Goal: Task Accomplishment & Management: Manage account settings

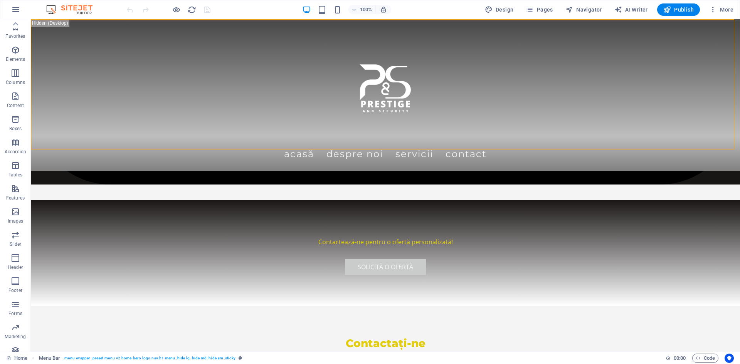
scroll to position [14, 0]
click at [69, 9] on img at bounding box center [73, 9] width 58 height 9
click at [71, 8] on img at bounding box center [73, 9] width 58 height 9
click at [730, 7] on span "More" at bounding box center [721, 10] width 24 height 8
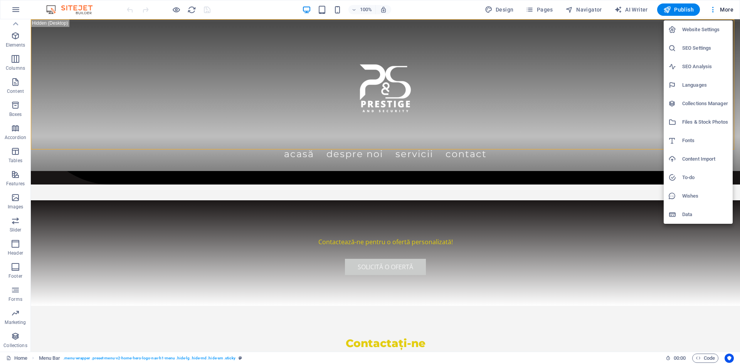
click at [703, 27] on h6 "Website Settings" at bounding box center [705, 29] width 46 height 9
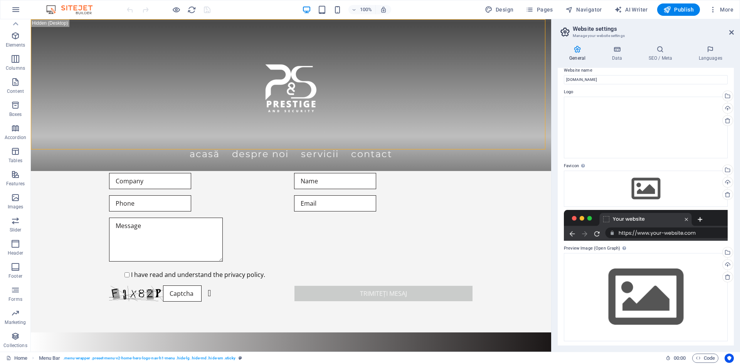
scroll to position [10, 0]
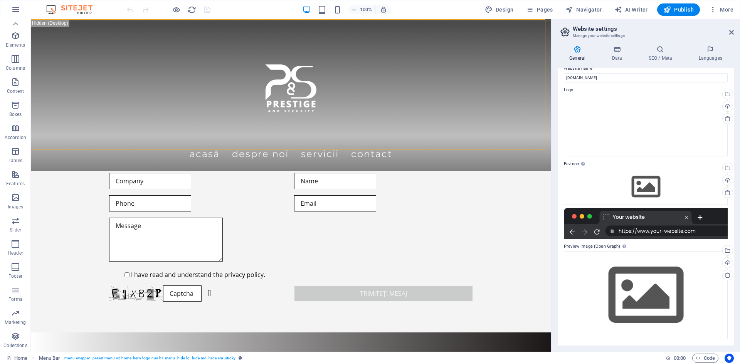
click at [561, 30] on icon at bounding box center [565, 32] width 12 height 11
click at [578, 48] on icon at bounding box center [577, 49] width 39 height 8
click at [617, 50] on icon at bounding box center [617, 49] width 34 height 8
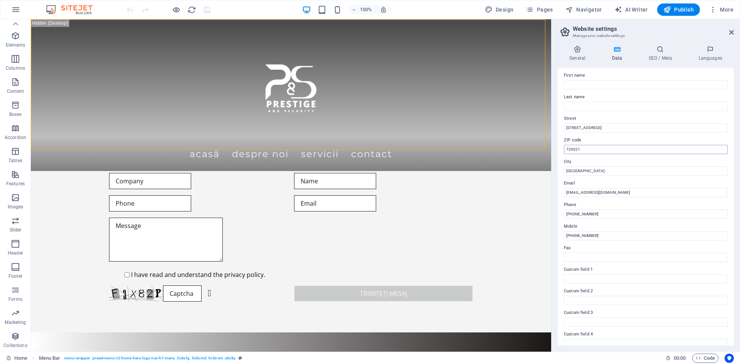
scroll to position [92, 0]
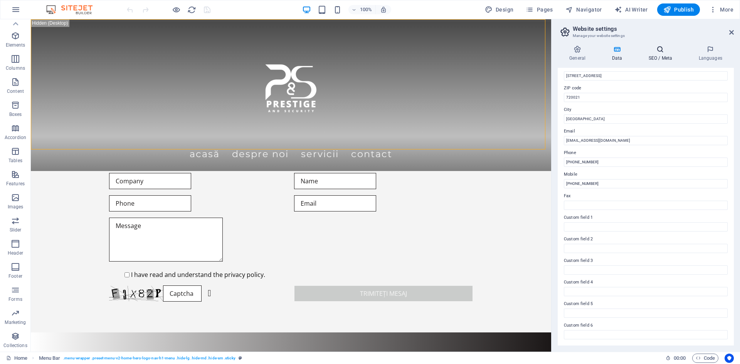
click at [655, 51] on icon at bounding box center [660, 49] width 47 height 8
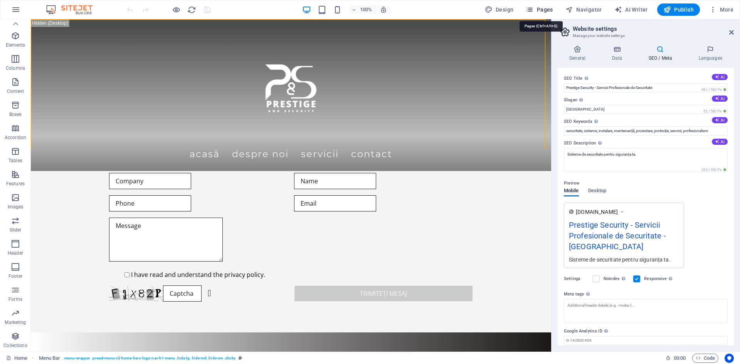
click at [530, 9] on icon "button" at bounding box center [530, 10] width 8 height 8
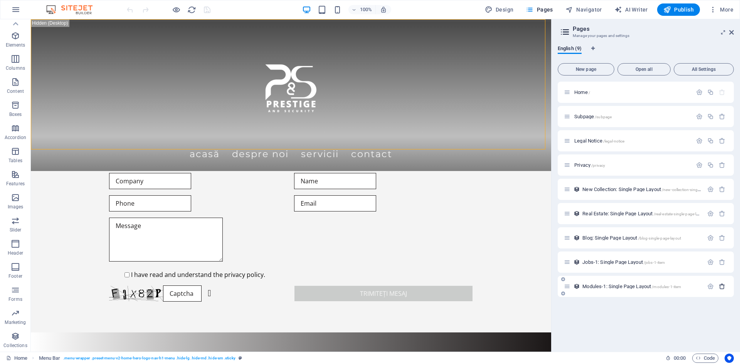
click at [720, 286] on icon "button" at bounding box center [722, 286] width 7 height 7
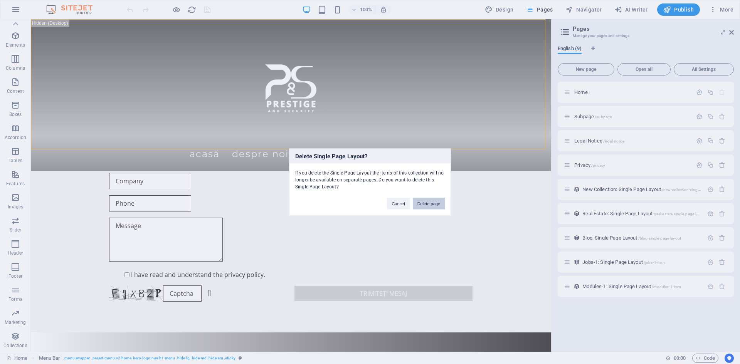
click at [430, 203] on button "Delete page" at bounding box center [429, 204] width 32 height 12
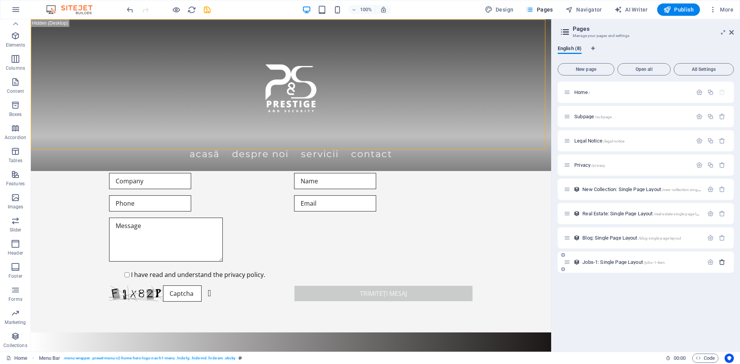
click at [724, 261] on icon "button" at bounding box center [722, 262] width 7 height 7
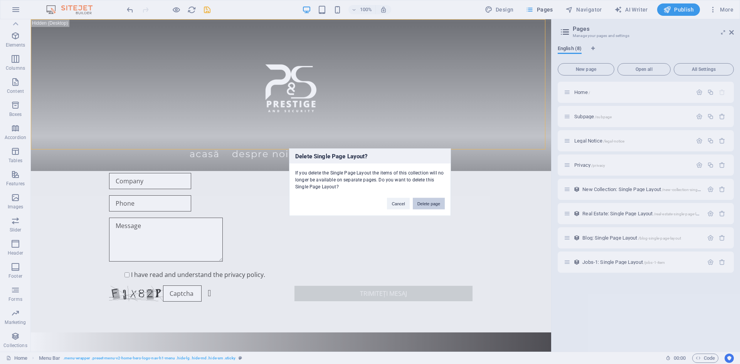
click at [429, 207] on button "Delete page" at bounding box center [429, 204] width 32 height 12
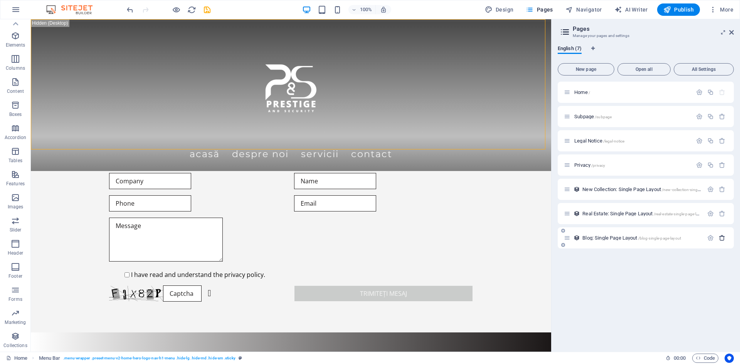
click at [723, 235] on icon "button" at bounding box center [722, 238] width 7 height 7
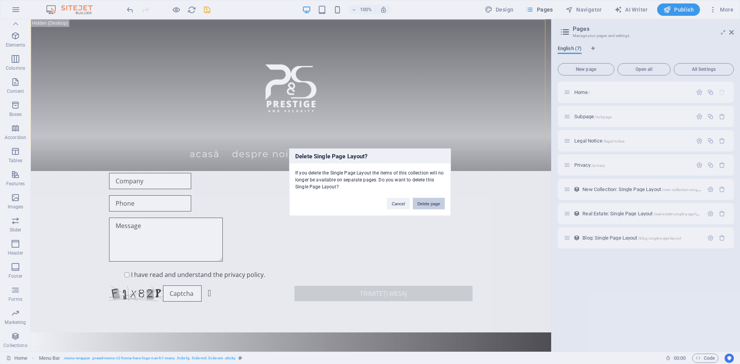
drag, startPoint x: 425, startPoint y: 204, endPoint x: 392, endPoint y: 185, distance: 38.0
click at [425, 204] on button "Delete page" at bounding box center [429, 204] width 32 height 12
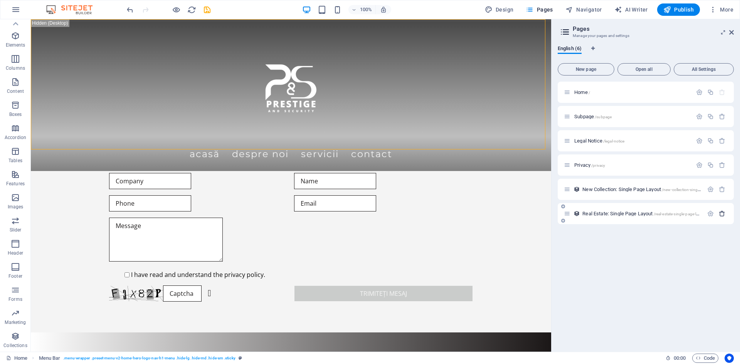
click at [720, 213] on icon "button" at bounding box center [722, 213] width 7 height 7
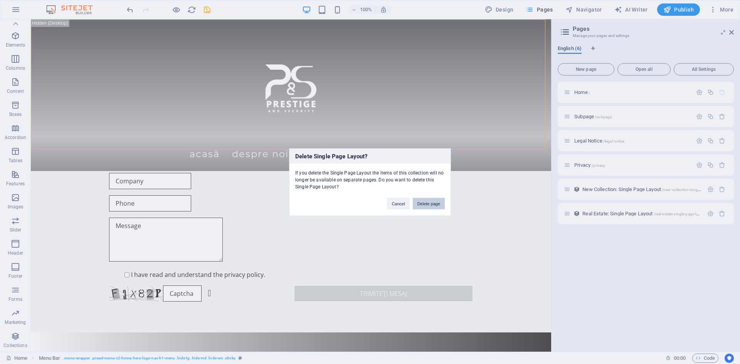
click at [427, 206] on button "Delete page" at bounding box center [429, 204] width 32 height 12
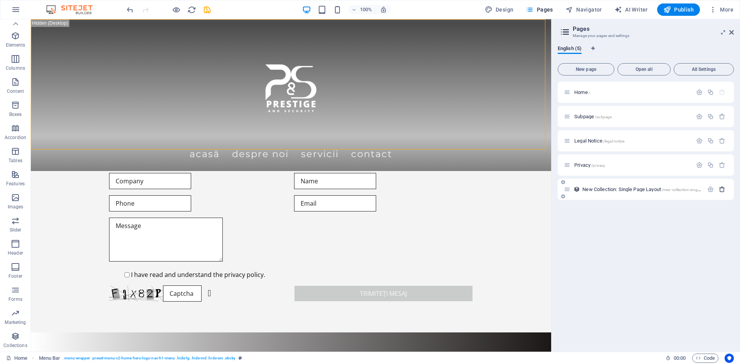
click at [719, 191] on icon "button" at bounding box center [722, 189] width 7 height 7
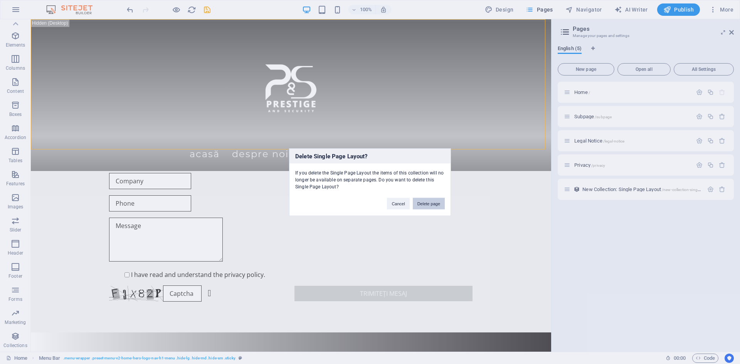
drag, startPoint x: 428, startPoint y: 205, endPoint x: 511, endPoint y: 192, distance: 83.6
click at [428, 205] on button "Delete page" at bounding box center [429, 204] width 32 height 12
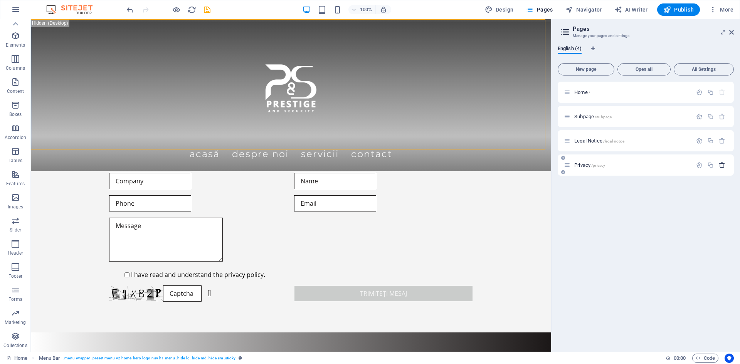
click at [720, 165] on icon "button" at bounding box center [722, 165] width 7 height 7
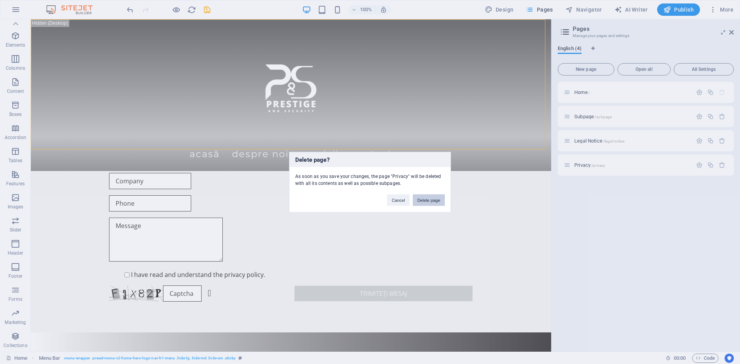
click at [437, 197] on button "Delete page" at bounding box center [429, 200] width 32 height 12
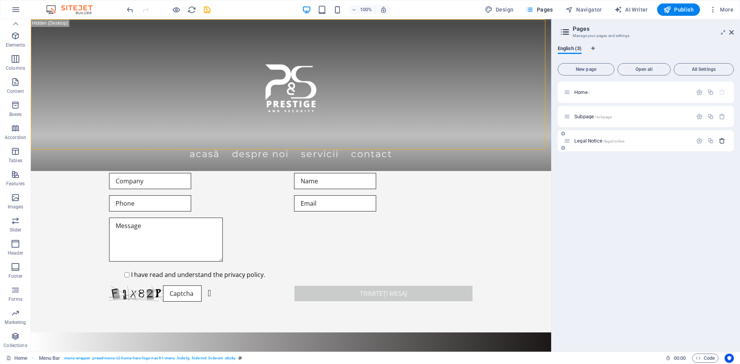
click at [723, 139] on icon "button" at bounding box center [722, 141] width 7 height 7
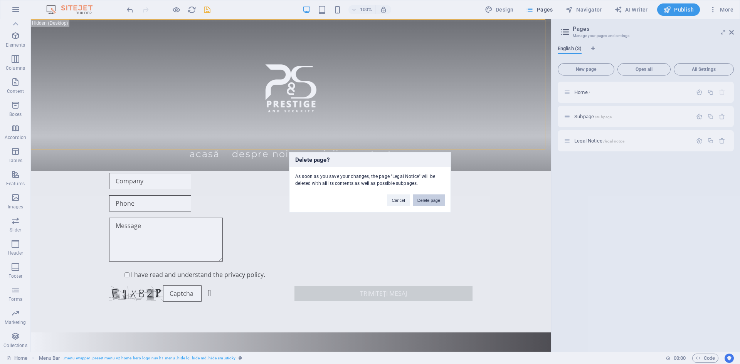
drag, startPoint x: 423, startPoint y: 200, endPoint x: 447, endPoint y: 180, distance: 31.0
click at [423, 200] on button "Delete page" at bounding box center [429, 200] width 32 height 12
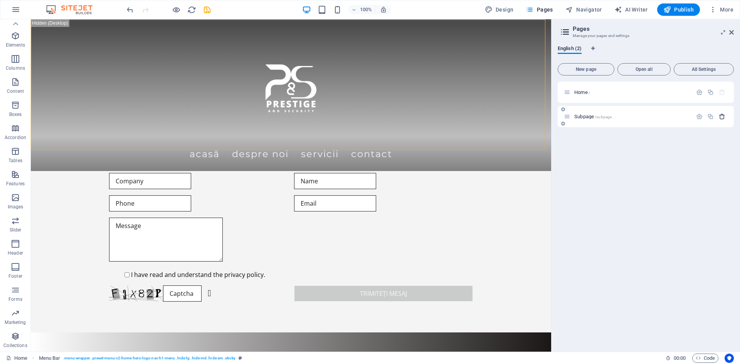
click at [723, 116] on icon "button" at bounding box center [722, 116] width 7 height 7
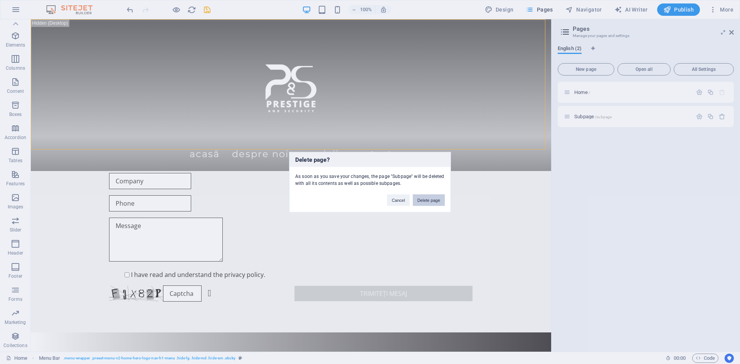
drag, startPoint x: 432, startPoint y: 198, endPoint x: 676, endPoint y: 109, distance: 259.3
click at [432, 198] on button "Delete page" at bounding box center [429, 200] width 32 height 12
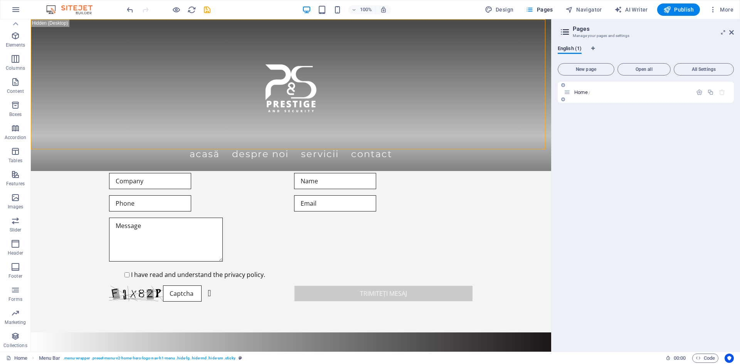
click at [720, 91] on icon "button" at bounding box center [722, 92] width 7 height 7
click at [659, 194] on div "Home /" at bounding box center [646, 214] width 176 height 264
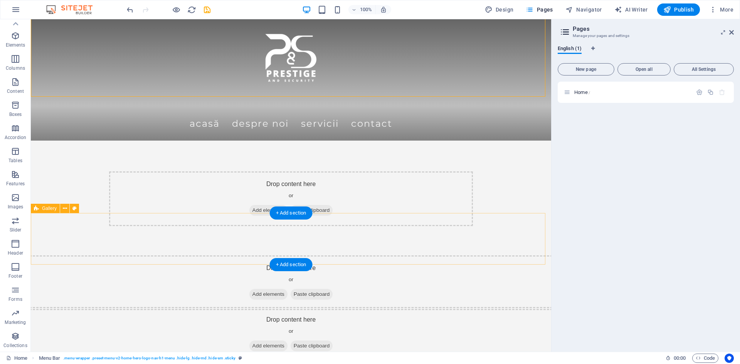
scroll to position [0, 0]
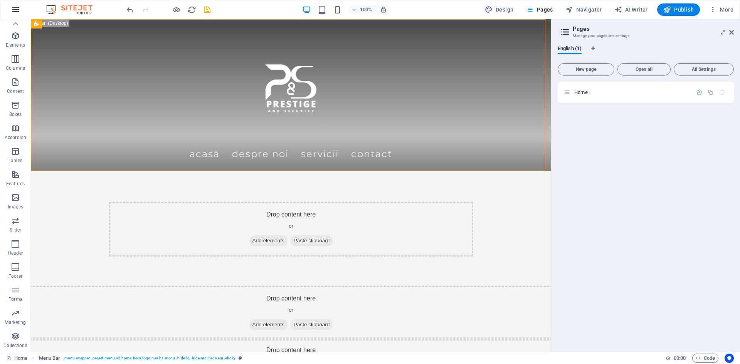
click at [18, 10] on icon "button" at bounding box center [15, 9] width 9 height 9
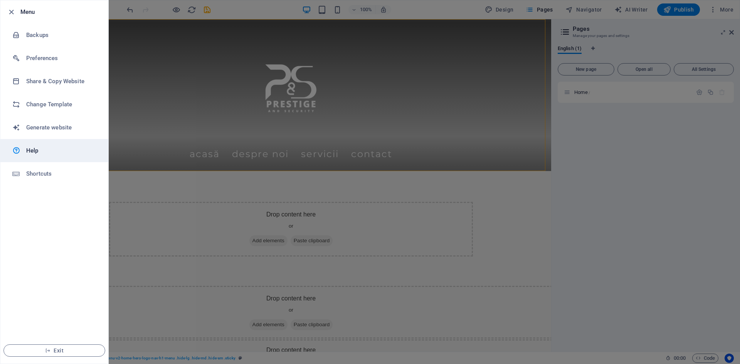
click at [27, 151] on h6 "Help" at bounding box center [61, 150] width 71 height 9
click at [62, 349] on span "Exit" at bounding box center [54, 351] width 89 height 6
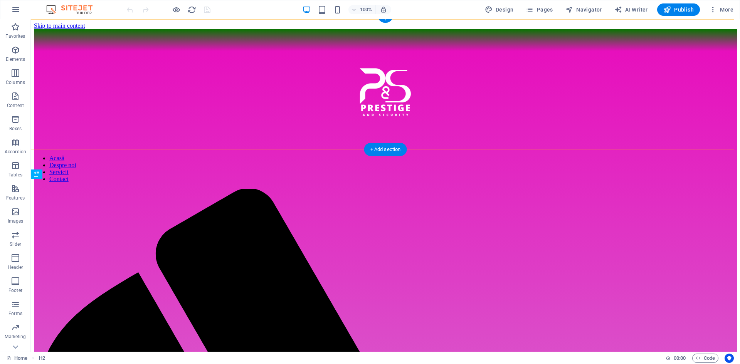
scroll to position [894, 0]
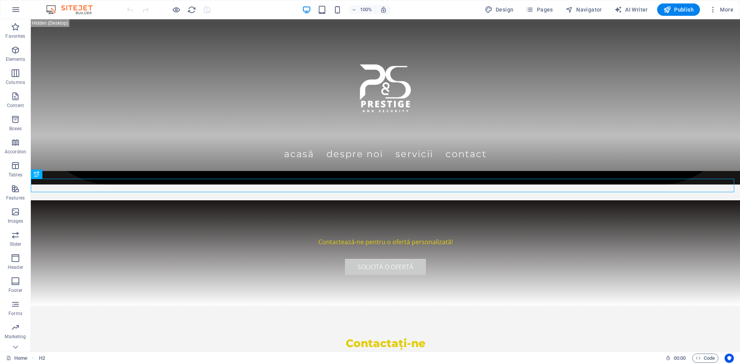
click at [52, 9] on img at bounding box center [73, 9] width 58 height 9
click at [531, 8] on icon "button" at bounding box center [530, 10] width 8 height 8
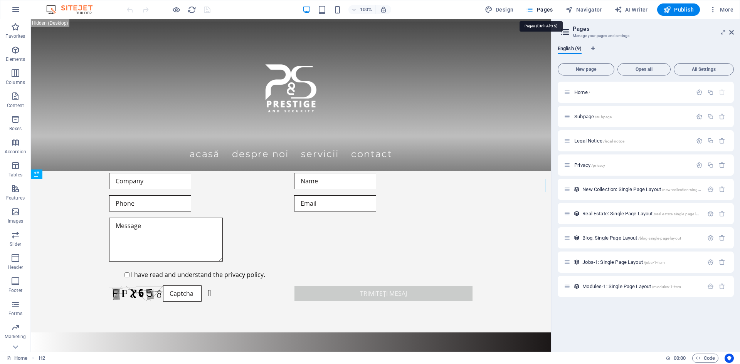
scroll to position [705, 0]
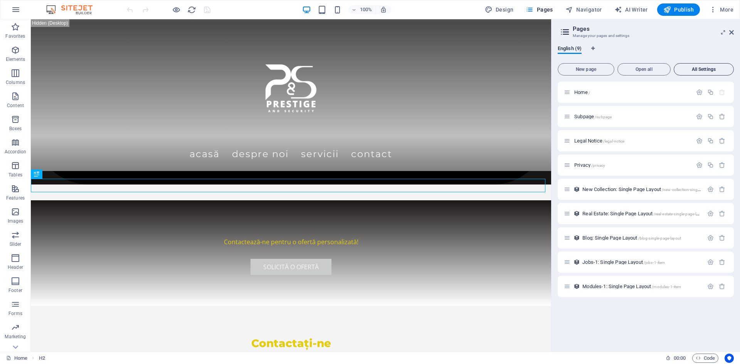
click at [707, 66] on button "All Settings" at bounding box center [704, 69] width 60 height 12
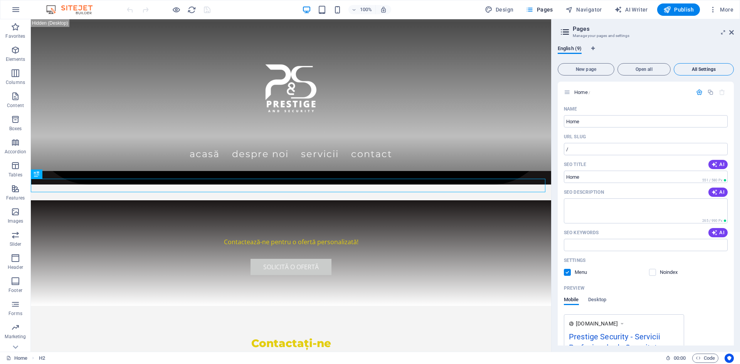
scroll to position [1452, 0]
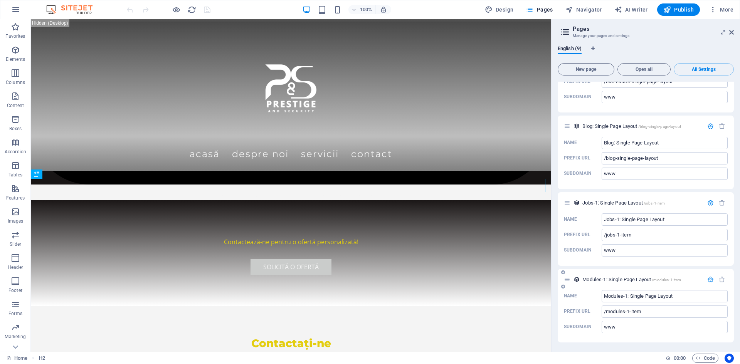
click at [707, 284] on div at bounding box center [716, 279] width 23 height 8
click at [708, 279] on icon "button" at bounding box center [710, 279] width 7 height 7
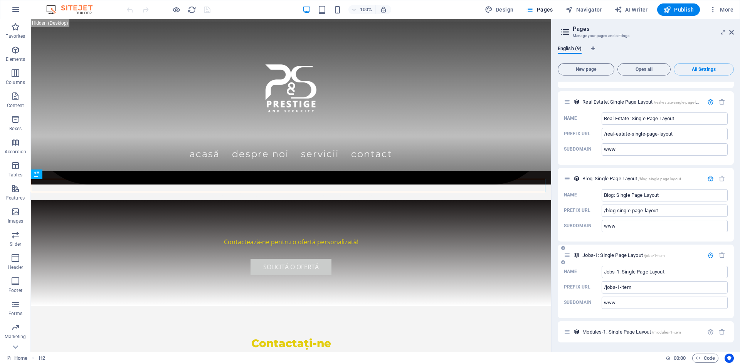
scroll to position [1400, 0]
click at [720, 255] on icon "button" at bounding box center [722, 255] width 7 height 7
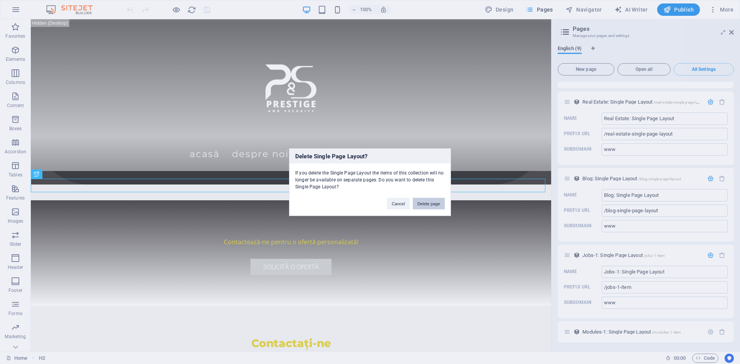
click at [420, 206] on button "Delete page" at bounding box center [429, 204] width 32 height 12
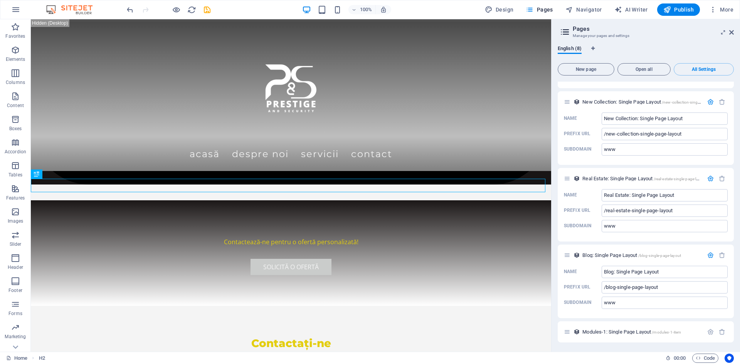
scroll to position [1323, 0]
click at [709, 257] on icon "button" at bounding box center [710, 255] width 7 height 7
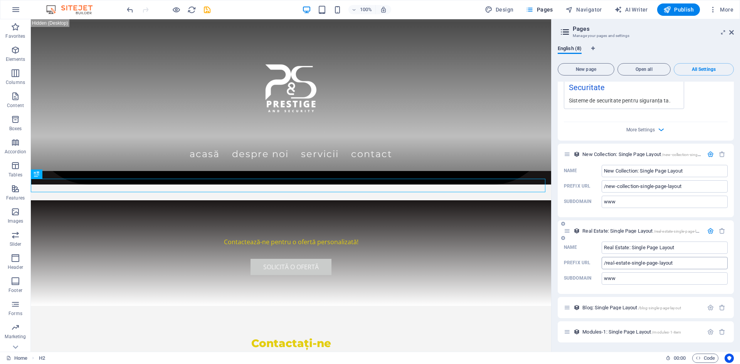
scroll to position [1271, 0]
click at [724, 310] on button "button" at bounding box center [721, 307] width 11 height 7
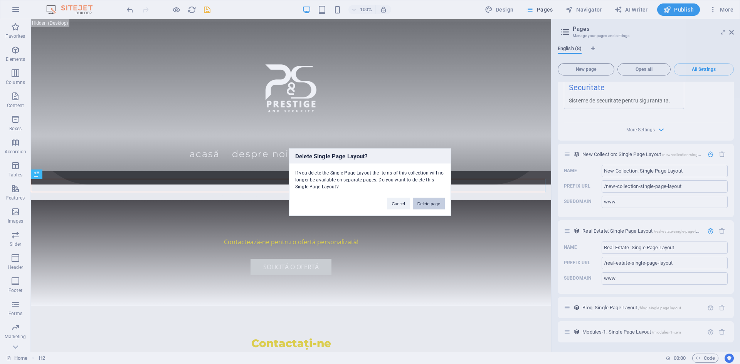
click at [437, 207] on button "Delete page" at bounding box center [429, 204] width 32 height 12
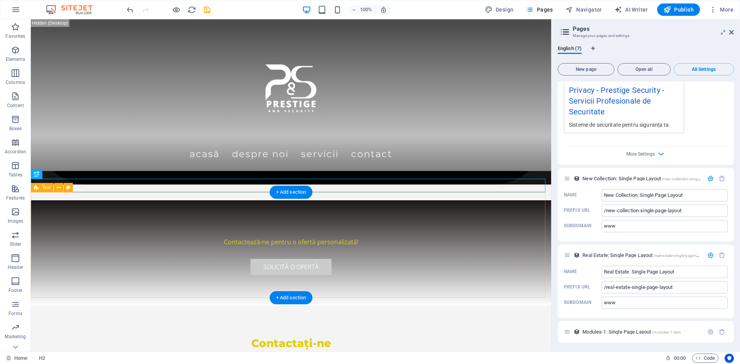
scroll to position [1246, 0]
click at [719, 178] on icon "button" at bounding box center [722, 178] width 7 height 7
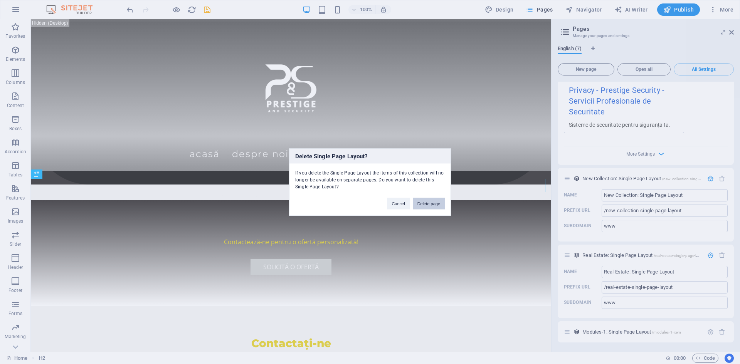
click at [421, 205] on button "Delete page" at bounding box center [429, 204] width 32 height 12
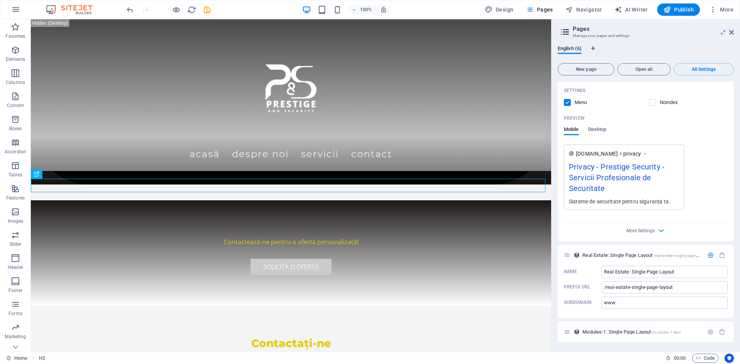
scroll to position [1170, 0]
click at [716, 257] on button "button" at bounding box center [721, 255] width 11 height 7
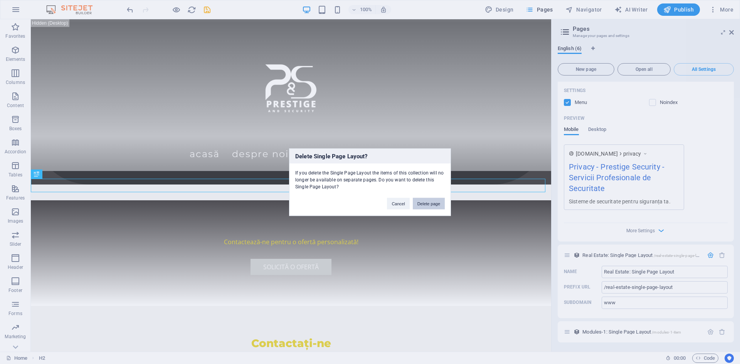
drag, startPoint x: 435, startPoint y: 207, endPoint x: 404, endPoint y: 187, distance: 36.8
click at [435, 207] on button "Delete page" at bounding box center [429, 204] width 32 height 12
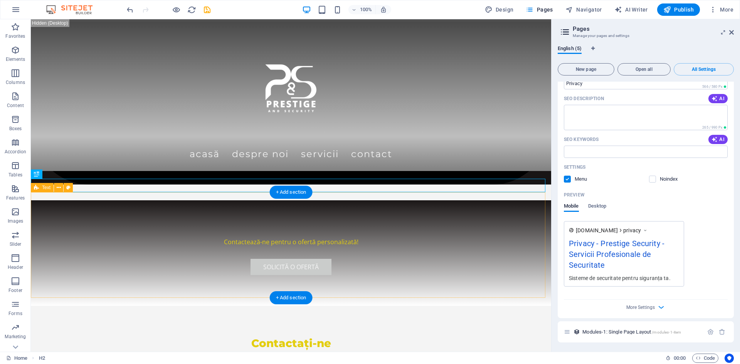
scroll to position [1093, 0]
click at [566, 178] on label at bounding box center [567, 179] width 7 height 7
click at [0, 0] on input "checkbox" at bounding box center [0, 0] width 0 height 0
click at [648, 232] on icon at bounding box center [644, 231] width 5 height 8
click at [645, 276] on div "Sisteme de securitate pentru siguranța ta." at bounding box center [624, 278] width 110 height 8
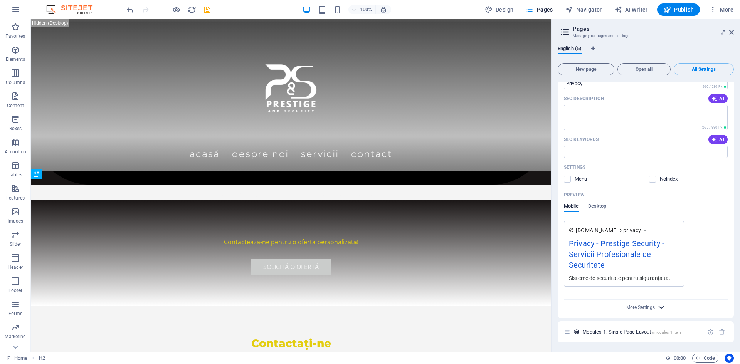
click at [664, 308] on icon "button" at bounding box center [661, 307] width 9 height 9
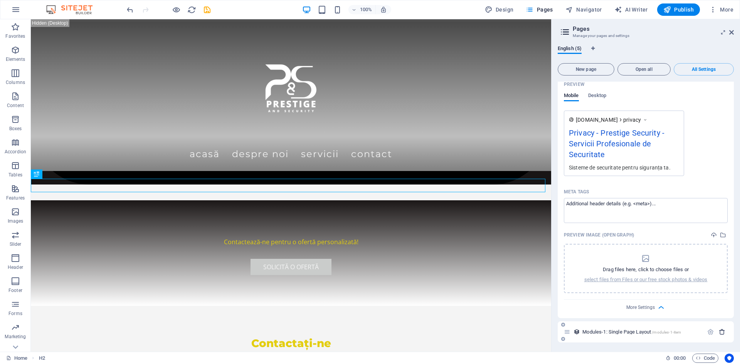
click at [721, 333] on icon "button" at bounding box center [722, 332] width 7 height 7
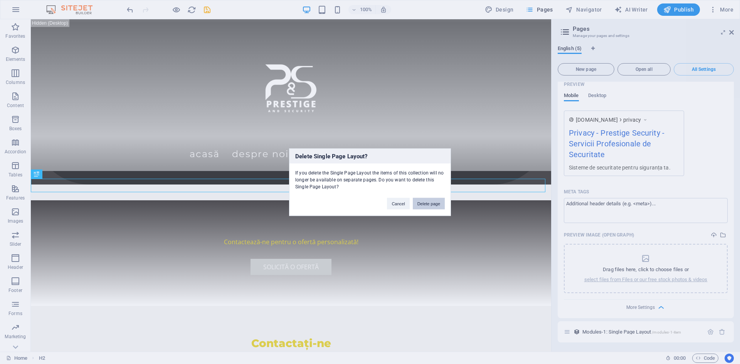
click at [429, 202] on button "Delete page" at bounding box center [429, 204] width 32 height 12
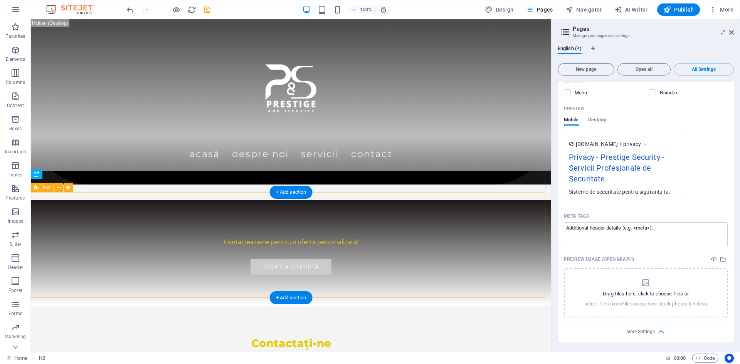
scroll to position [1179, 0]
click at [576, 47] on span "English (4)" at bounding box center [570, 49] width 24 height 11
click at [565, 32] on icon at bounding box center [565, 32] width 12 height 11
drag, startPoint x: 575, startPoint y: 139, endPoint x: 665, endPoint y: 143, distance: 89.8
click at [657, 140] on div "[DOMAIN_NAME] privacy" at bounding box center [624, 144] width 110 height 8
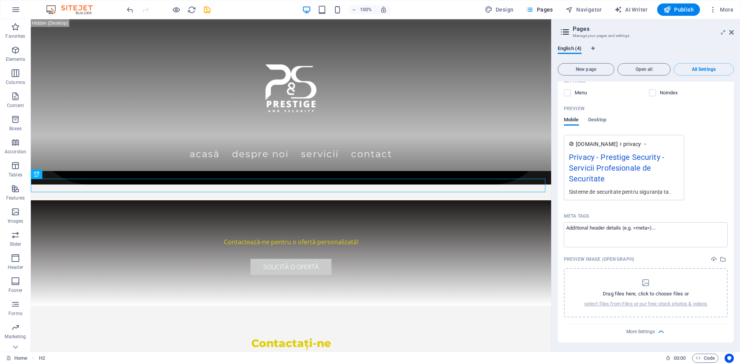
click at [660, 158] on div "Privacy - Prestige Security - Servicii Profesionale de Securitate" at bounding box center [624, 169] width 110 height 37
click at [709, 69] on span "All Settings" at bounding box center [703, 69] width 53 height 5
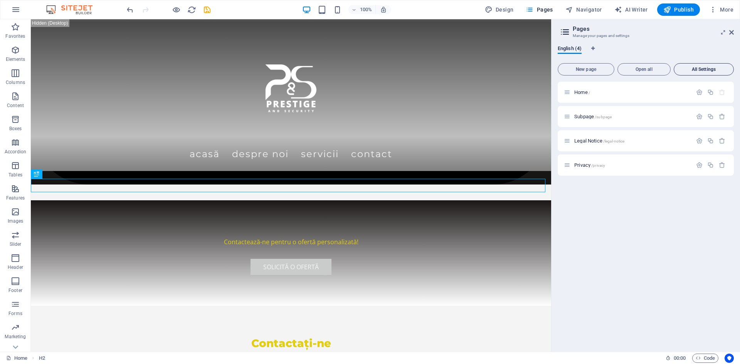
scroll to position [0, 0]
click at [720, 116] on icon "button" at bounding box center [722, 116] width 7 height 7
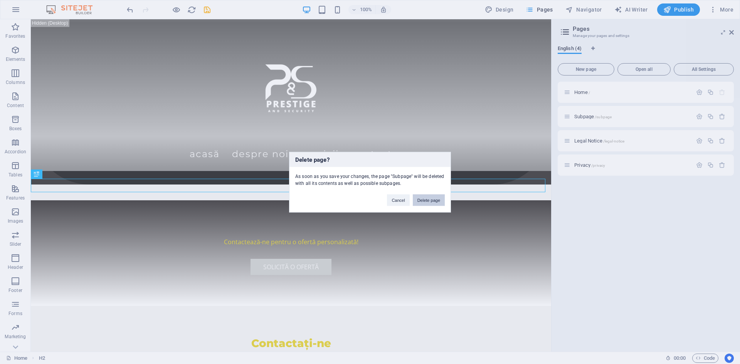
click at [427, 196] on button "Delete page" at bounding box center [429, 200] width 32 height 12
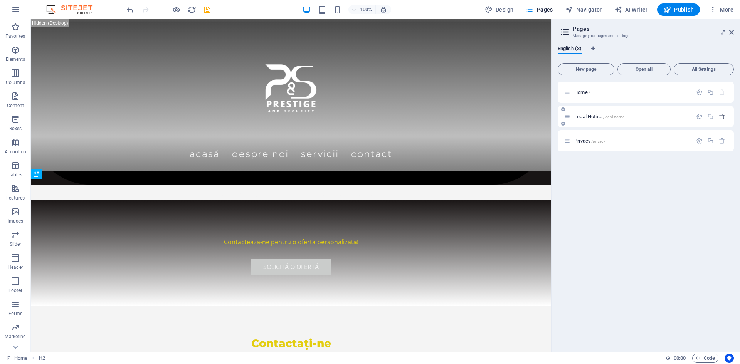
click at [725, 118] on button "button" at bounding box center [721, 116] width 11 height 7
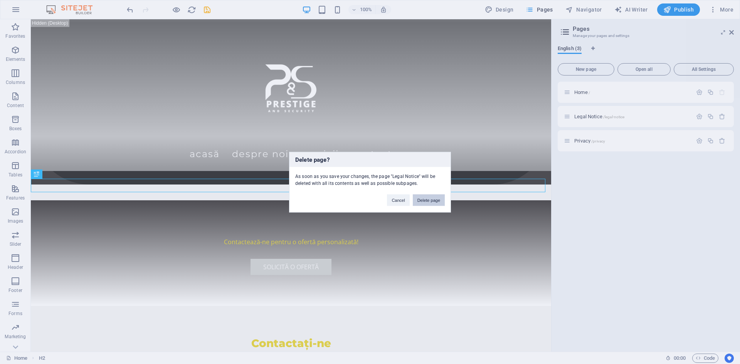
click at [437, 204] on button "Delete page" at bounding box center [429, 200] width 32 height 12
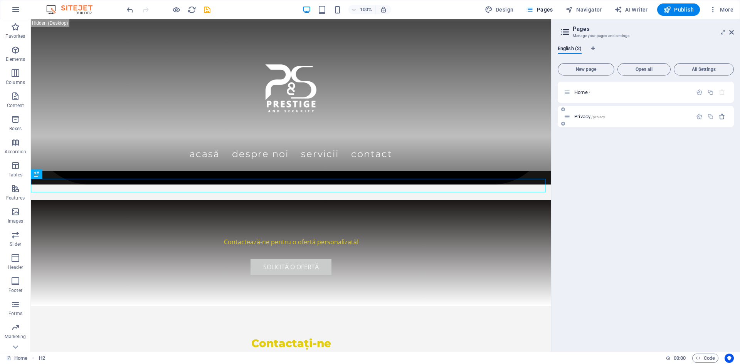
click at [719, 118] on icon "button" at bounding box center [722, 116] width 7 height 7
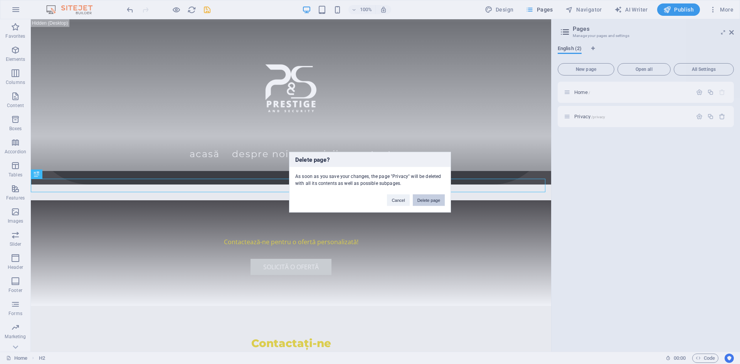
click at [424, 199] on button "Delete page" at bounding box center [429, 200] width 32 height 12
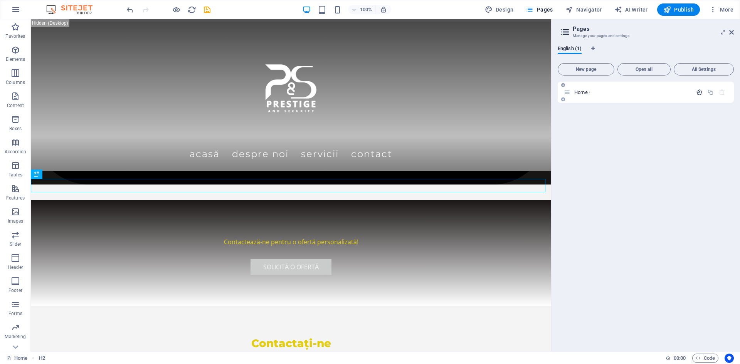
click at [699, 90] on icon "button" at bounding box center [699, 92] width 7 height 7
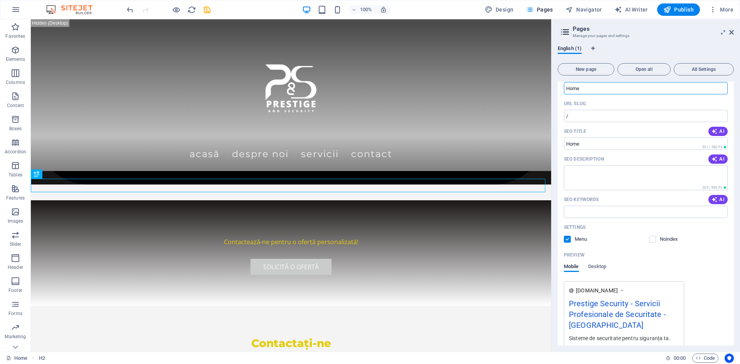
scroll to position [69, 0]
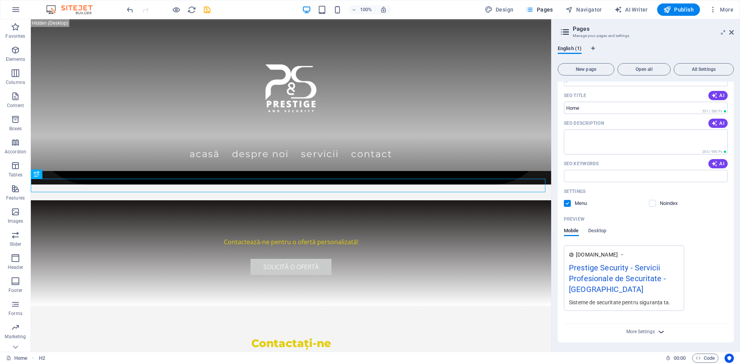
click at [660, 331] on icon "button" at bounding box center [661, 332] width 9 height 9
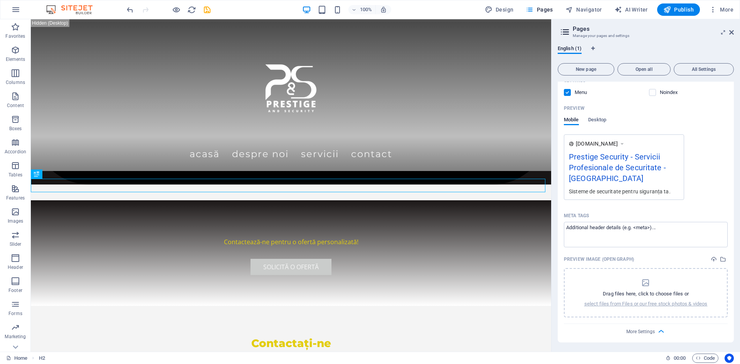
scroll to position [0, 0]
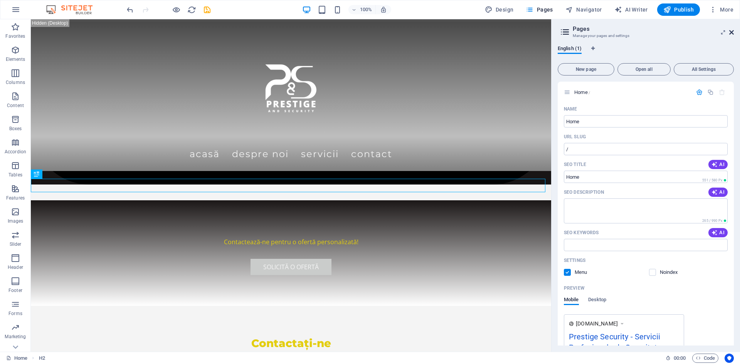
click at [733, 30] on icon at bounding box center [731, 32] width 5 height 6
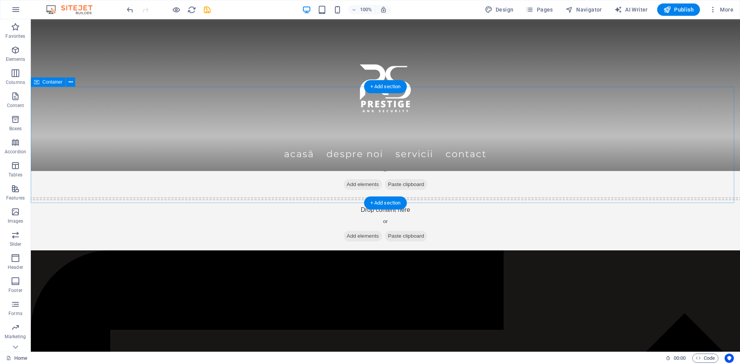
scroll to position [84, 0]
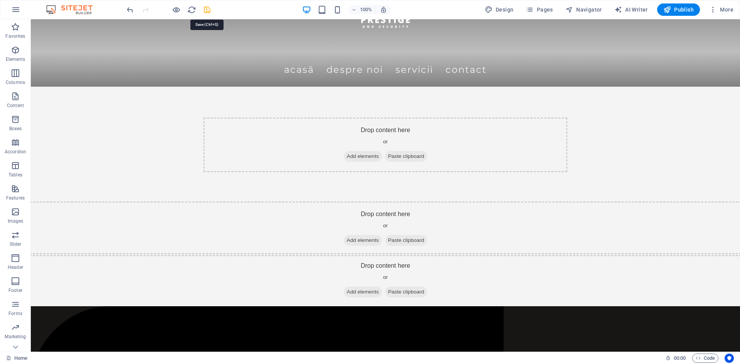
click at [205, 9] on icon "save" at bounding box center [207, 9] width 9 height 9
click at [716, 10] on icon "button" at bounding box center [713, 10] width 8 height 8
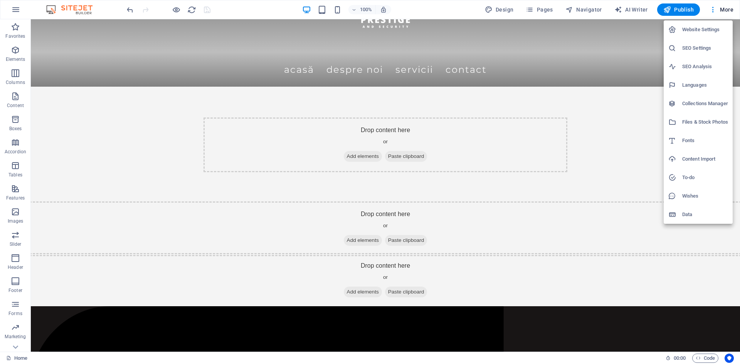
click at [639, 192] on div at bounding box center [370, 182] width 740 height 364
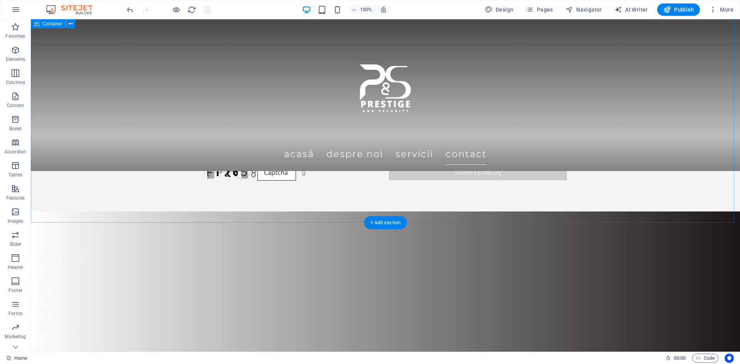
scroll to position [1204, 0]
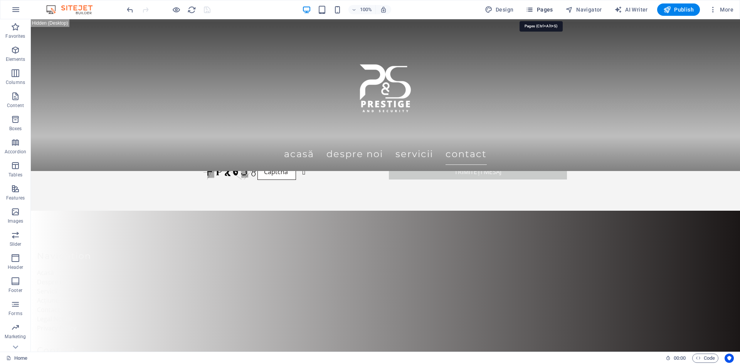
click at [536, 9] on span "Pages" at bounding box center [539, 10] width 27 height 8
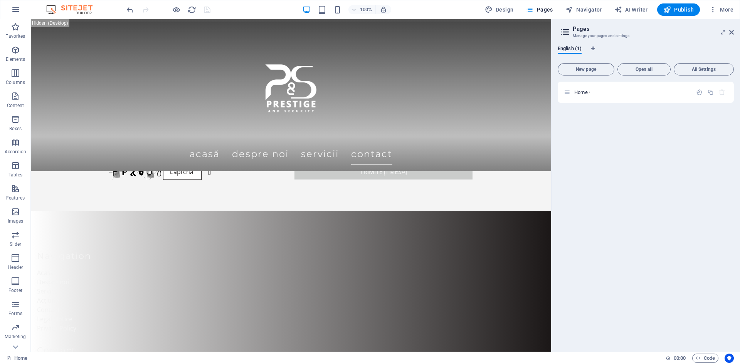
click at [566, 35] on icon at bounding box center [565, 32] width 12 height 11
click at [696, 69] on span "All Settings" at bounding box center [703, 69] width 53 height 5
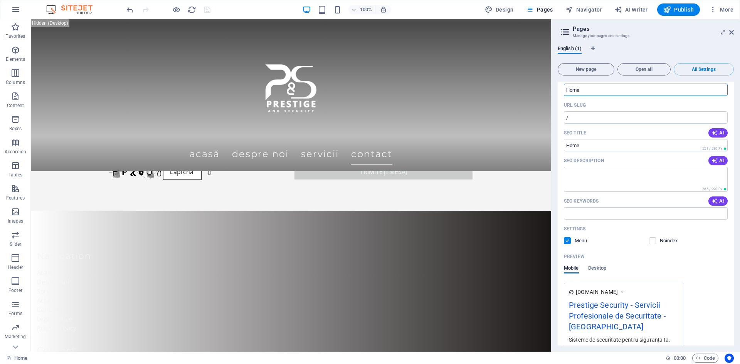
scroll to position [69, 0]
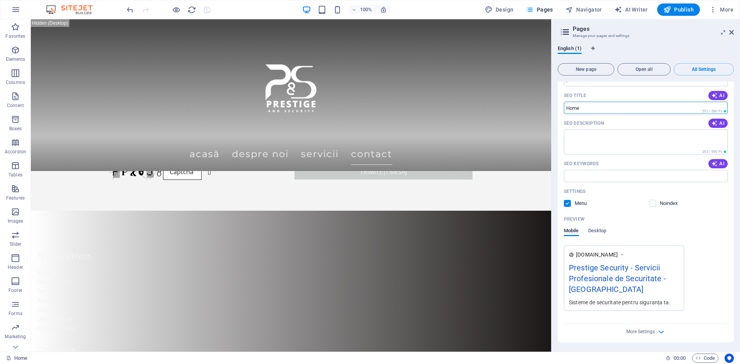
drag, startPoint x: 621, startPoint y: 125, endPoint x: 550, endPoint y: 116, distance: 71.1
drag, startPoint x: 614, startPoint y: 127, endPoint x: 549, endPoint y: 111, distance: 66.7
click at [680, 8] on span "Publish" at bounding box center [678, 10] width 30 height 8
checkbox input "false"
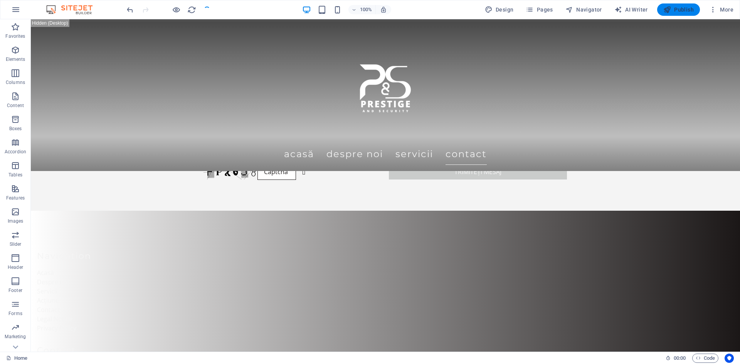
click at [680, 8] on span "Publish" at bounding box center [678, 10] width 30 height 8
click at [673, 9] on span "Publish" at bounding box center [678, 10] width 30 height 8
